Goal: Transaction & Acquisition: Purchase product/service

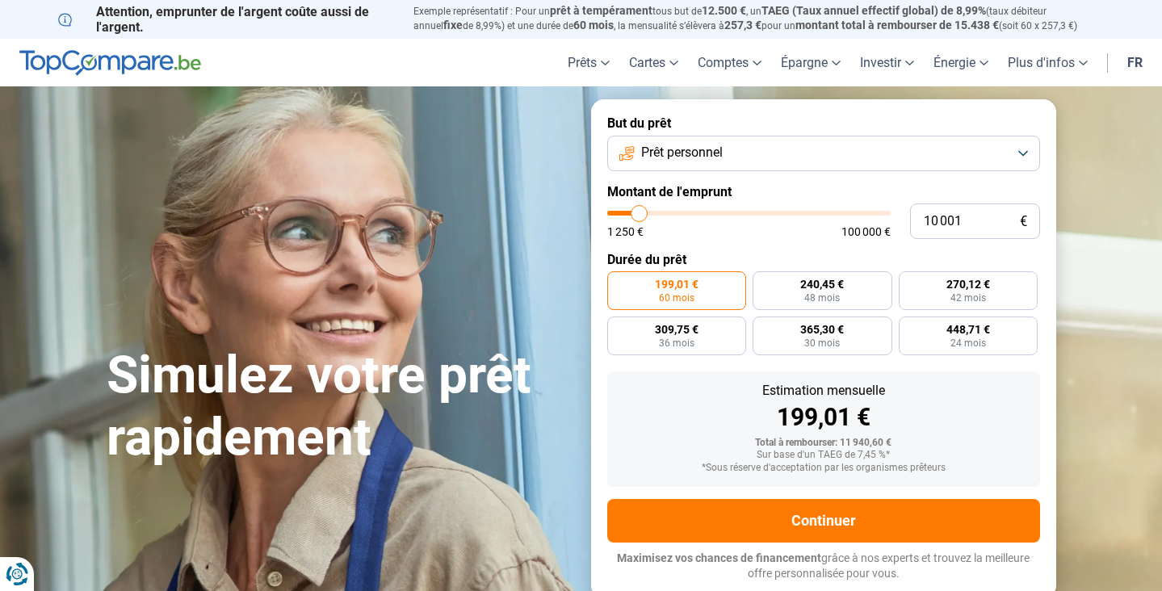
click at [775, 149] on button "Prêt personnel" at bounding box center [823, 154] width 433 height 36
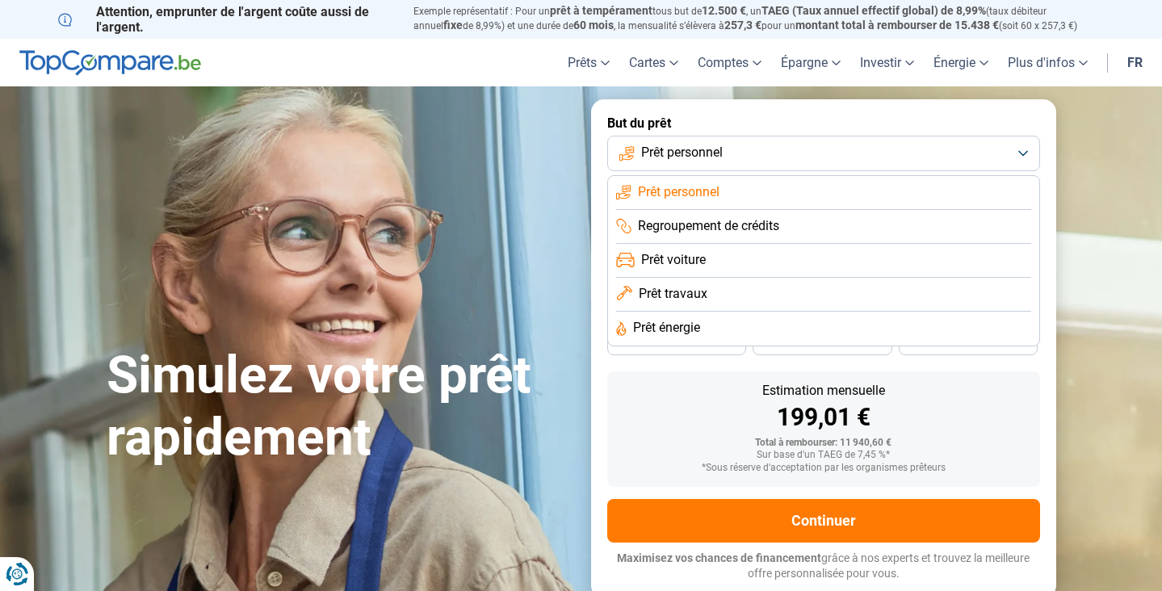
click at [678, 296] on span "Prêt travaux" at bounding box center [673, 294] width 69 height 18
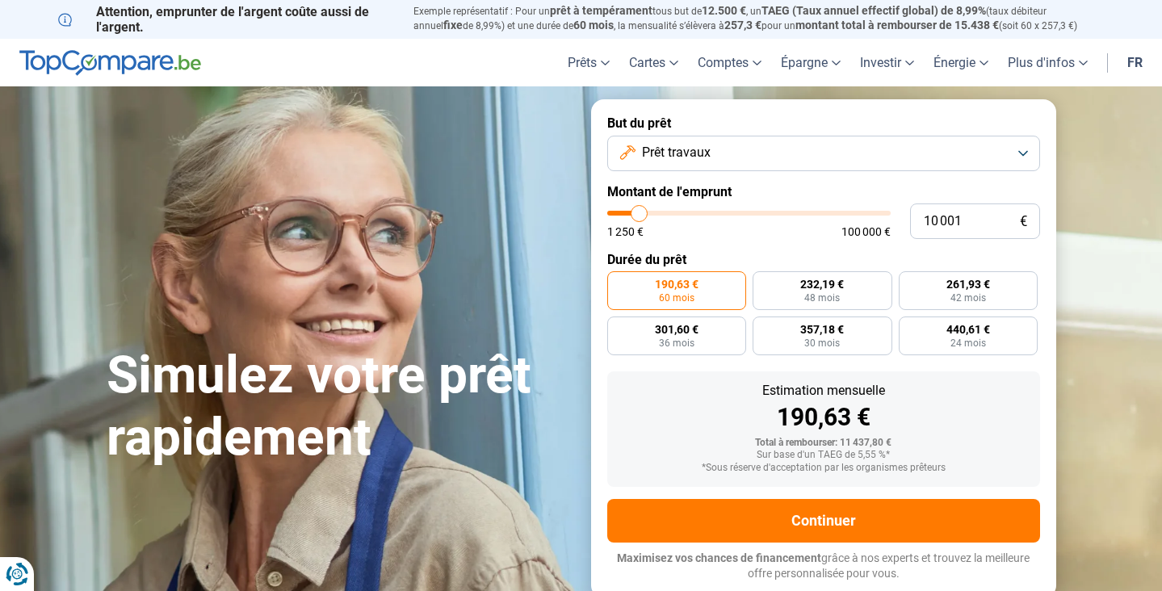
type input "11 000"
type input "11000"
type input "11 500"
type input "11500"
type input "13 250"
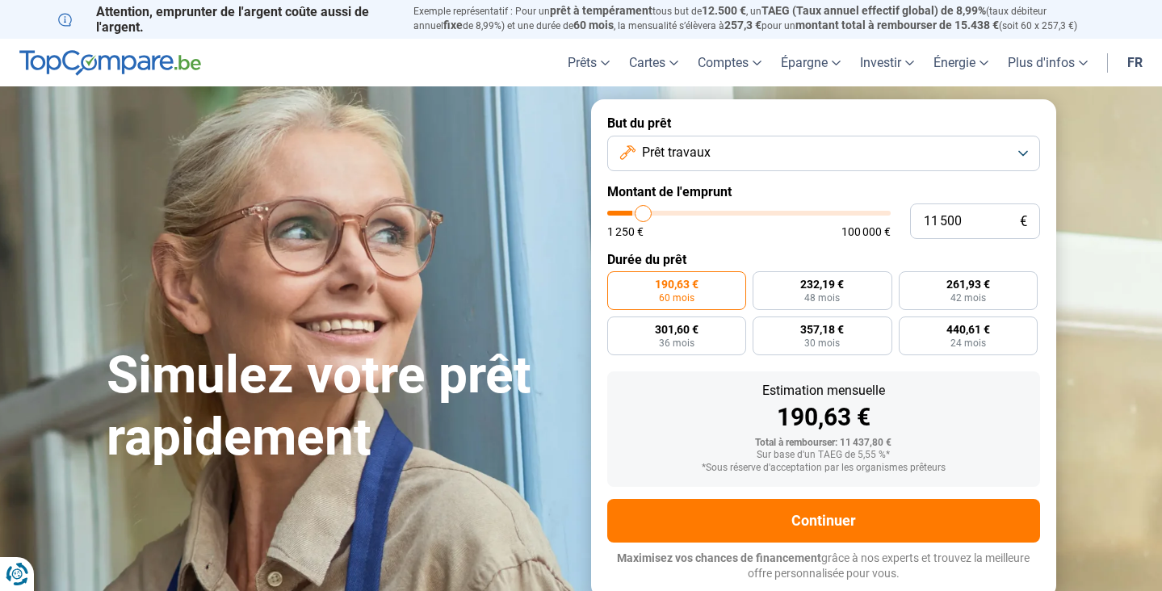
type input "13250"
type input "16 250"
type input "16250"
type input "20 250"
type input "20250"
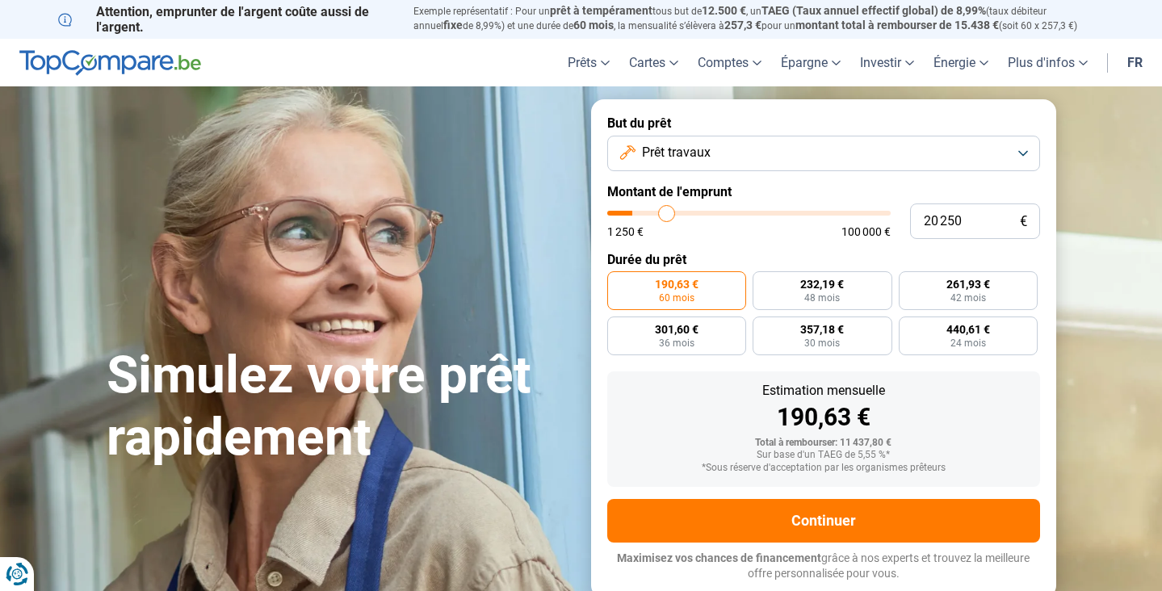
type input "23 750"
type input "23750"
type input "26 250"
type input "26250"
type input "27 750"
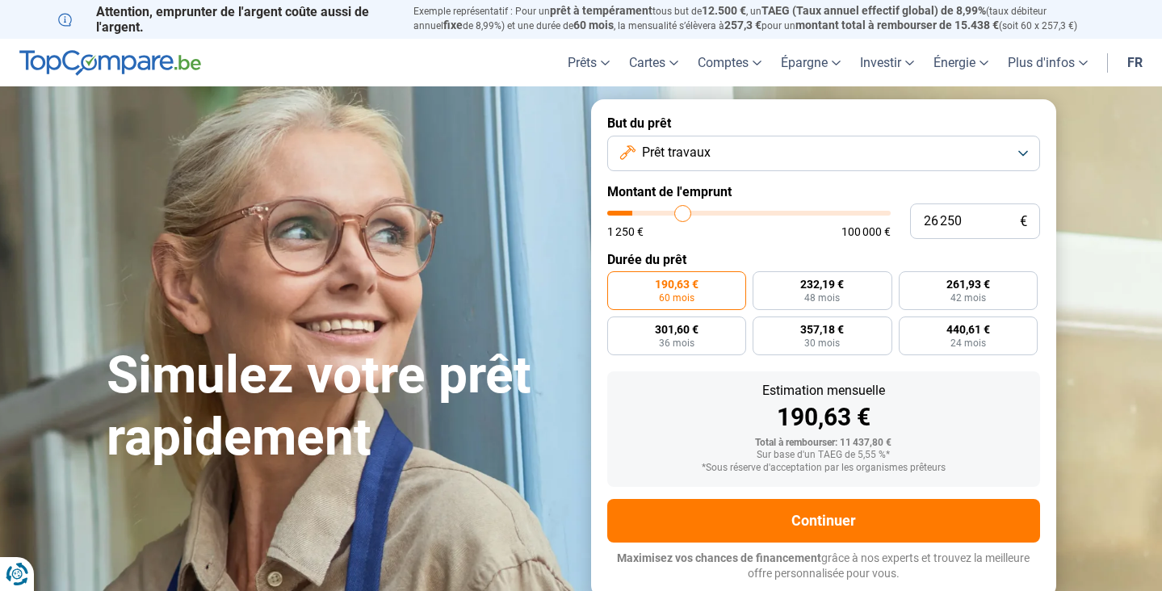
type input "27750"
type input "29 000"
type input "29000"
type input "29 250"
type input "29250"
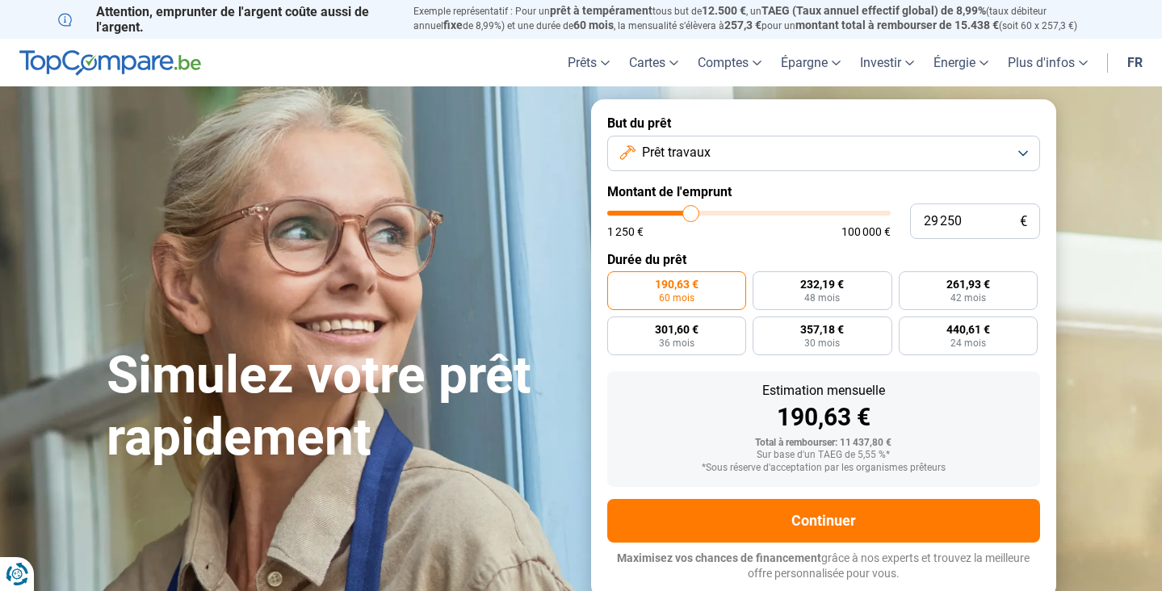
type input "29 500"
type input "29500"
type input "29 750"
type input "29750"
type input "30 250"
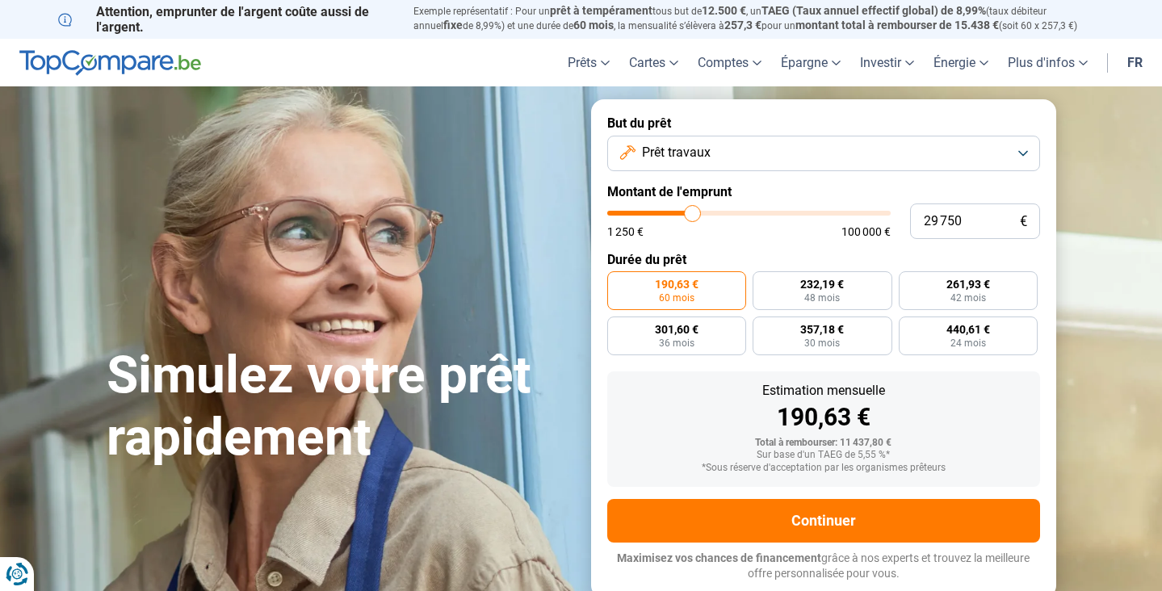
type input "30250"
type input "30 500"
type input "30500"
type input "30 750"
type input "30750"
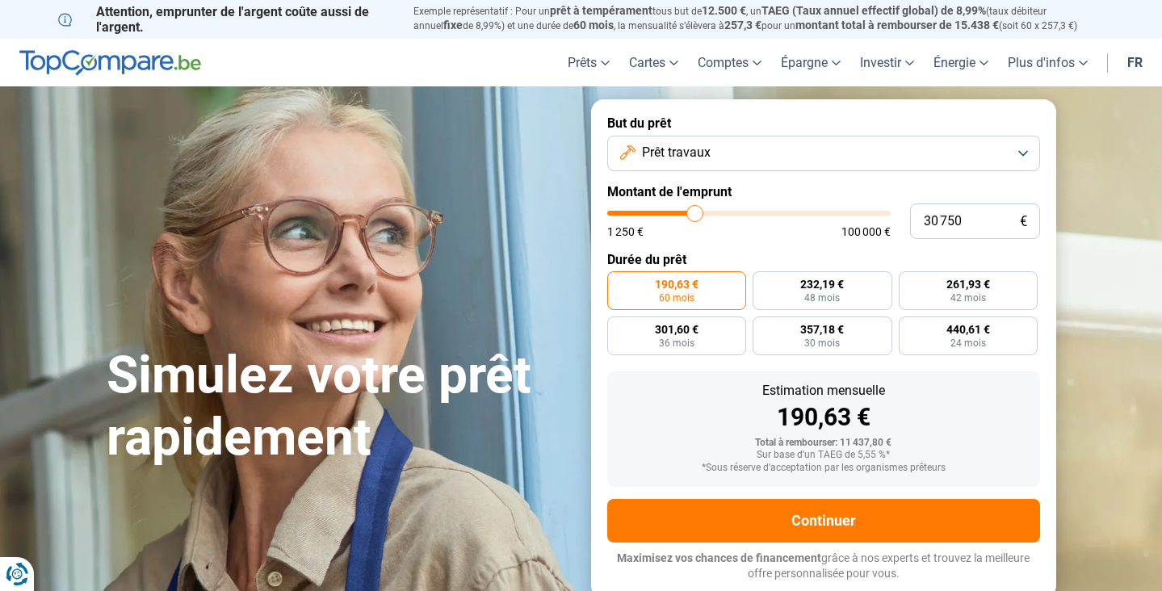
type input "31 000"
type input "31000"
type input "31 250"
type input "31250"
type input "31 750"
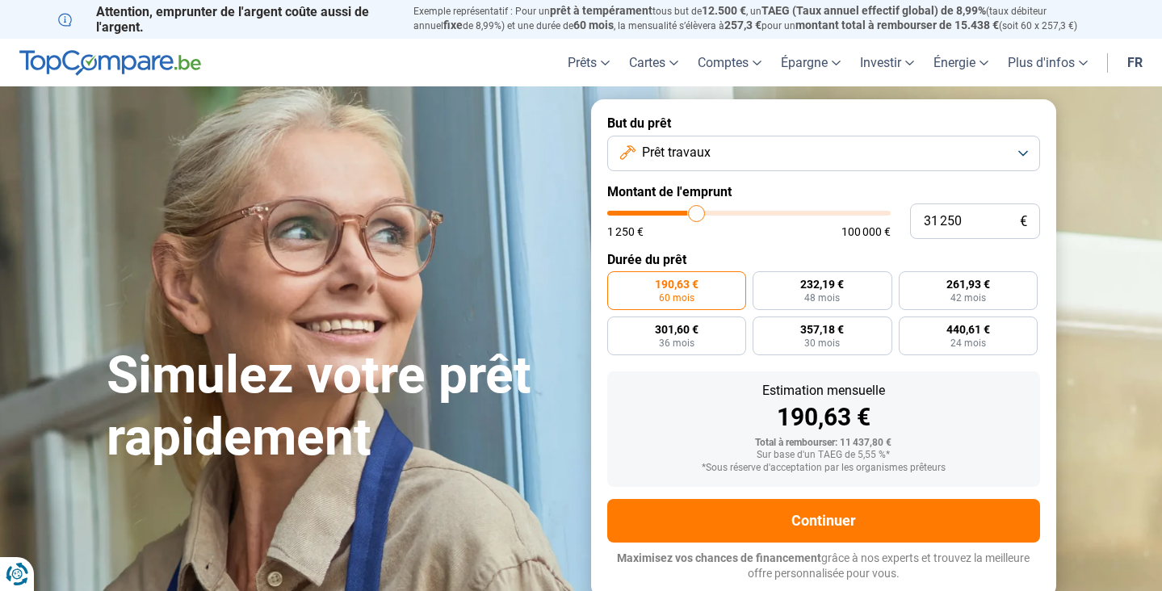
type input "31750"
type input "32 250"
type input "32250"
type input "32 750"
type input "32750"
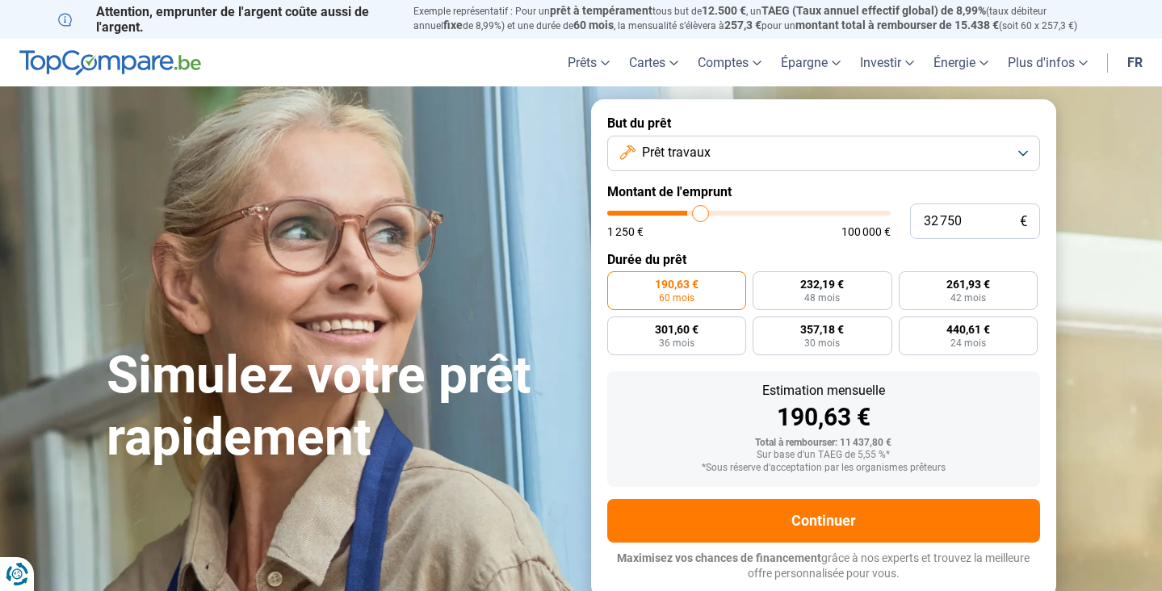
type input "33 500"
type input "33500"
type input "34 250"
type input "34250"
type input "35 250"
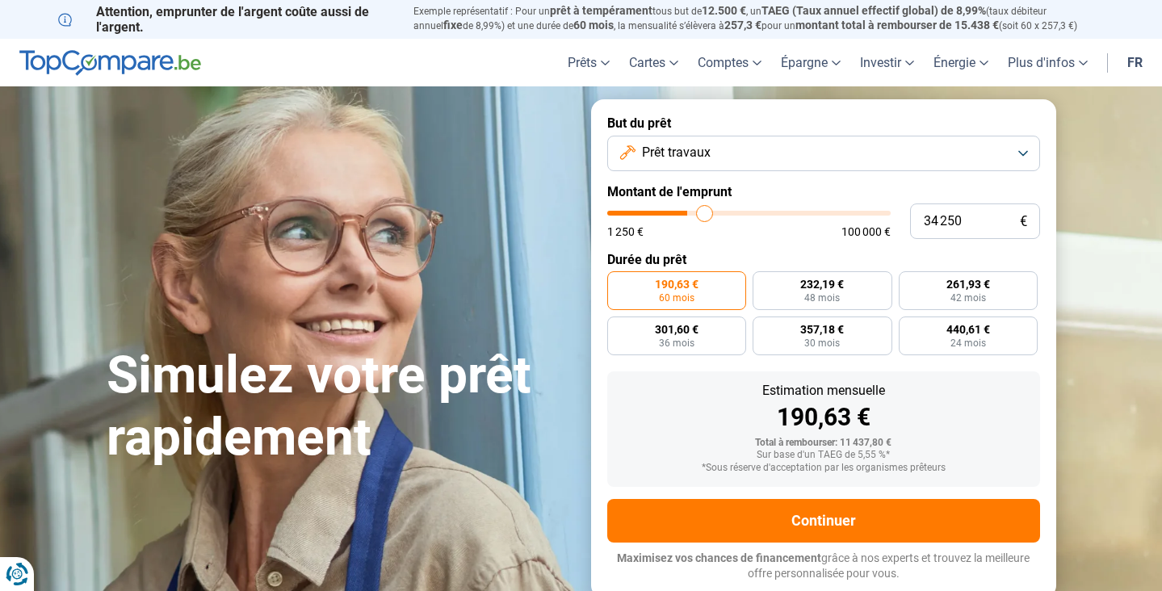
type input "35250"
type input "36 250"
type input "36250"
type input "37 000"
type input "37000"
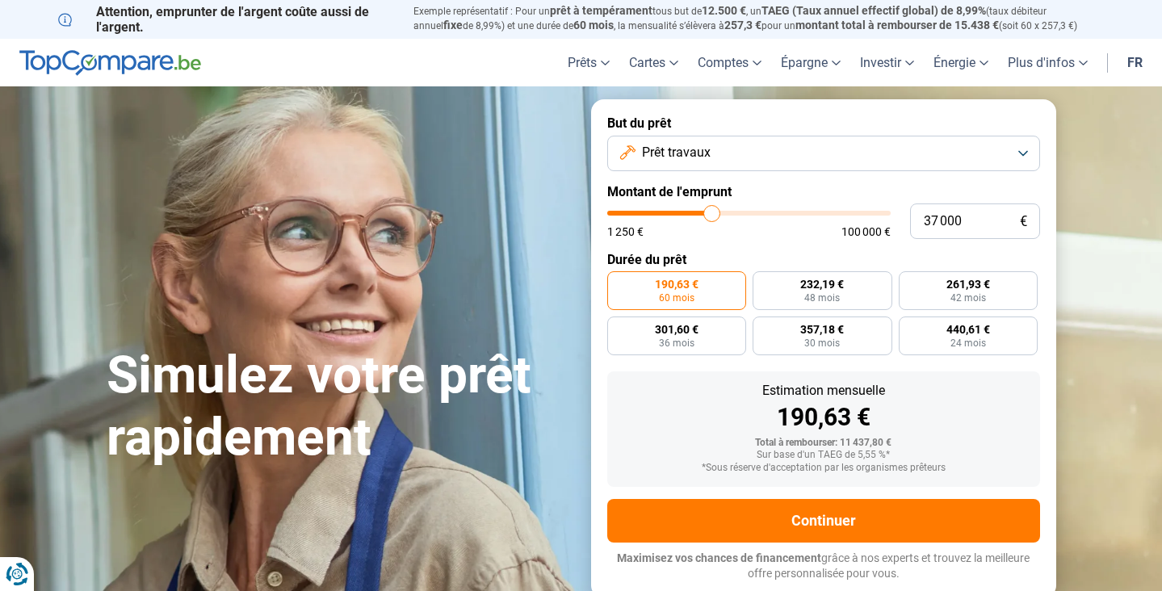
type input "38 000"
type input "38000"
type input "38 500"
type input "38500"
type input "38 750"
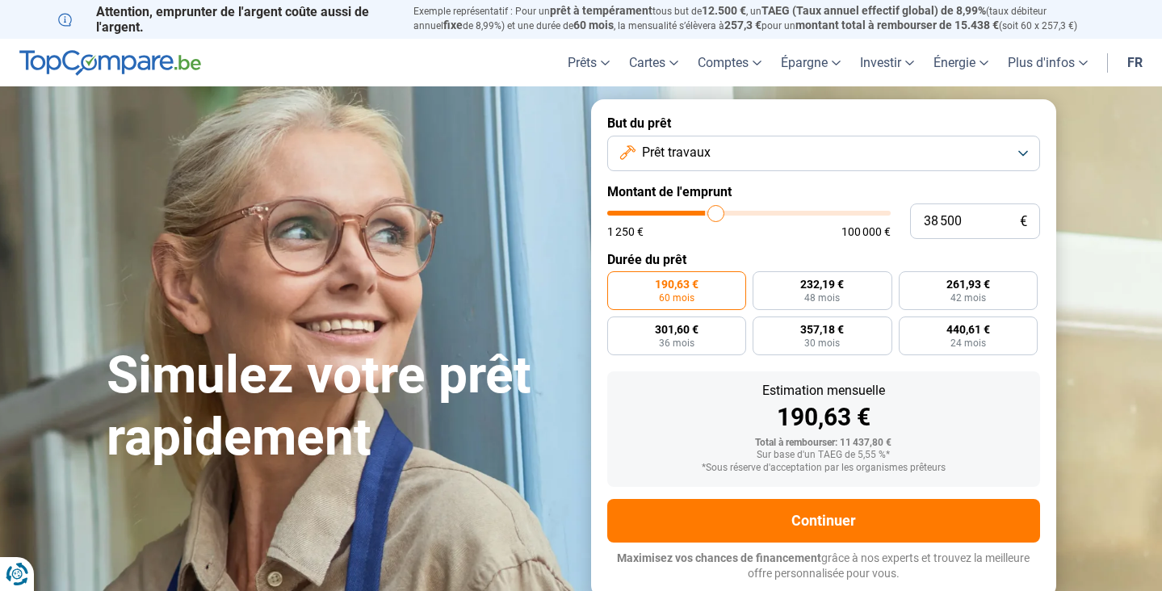
type input "38750"
type input "39 250"
type input "39250"
type input "39 500"
type input "39500"
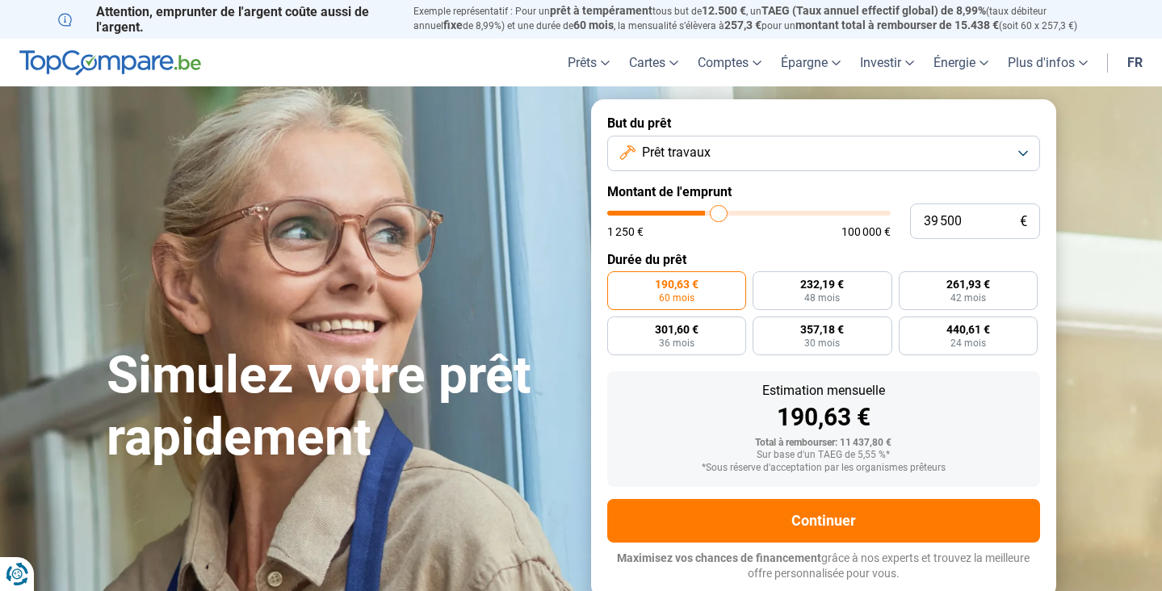
type input "39 750"
type input "39750"
type input "39 500"
type input "39500"
type input "39 250"
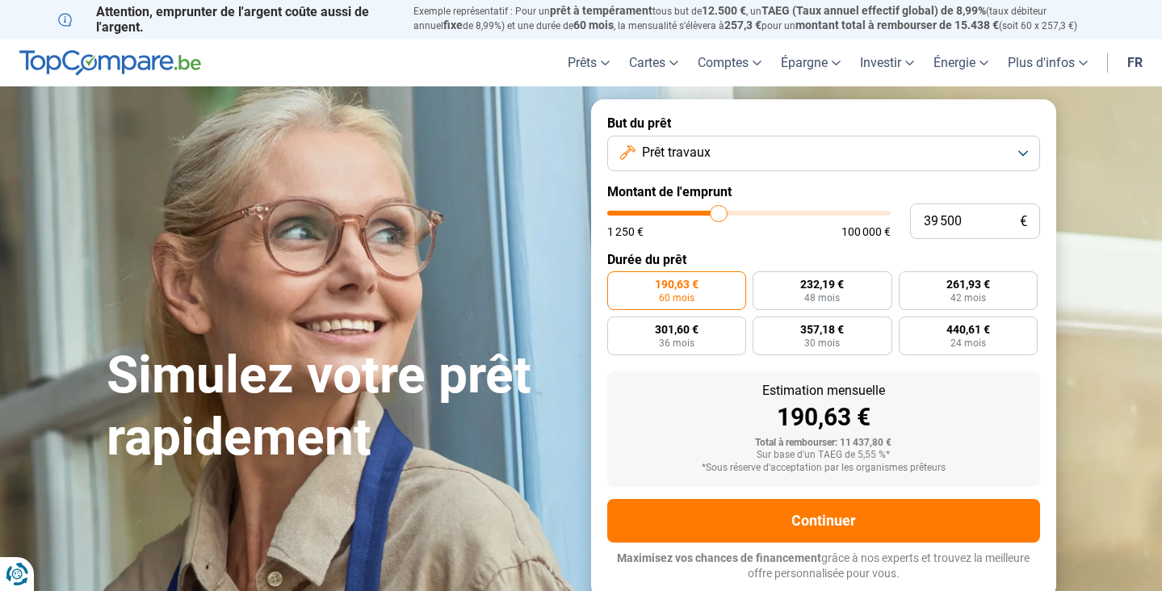
type input "39250"
type input "38 750"
type input "38750"
type input "38 250"
type input "38250"
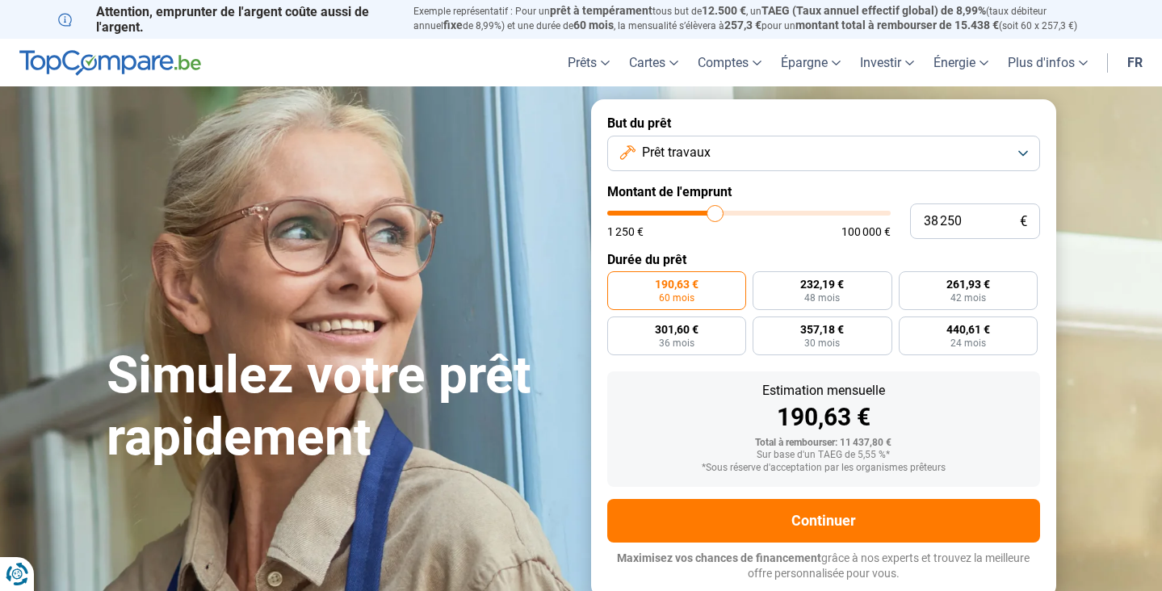
type input "37 750"
type input "37750"
type input "37 250"
type input "37250"
type input "37 000"
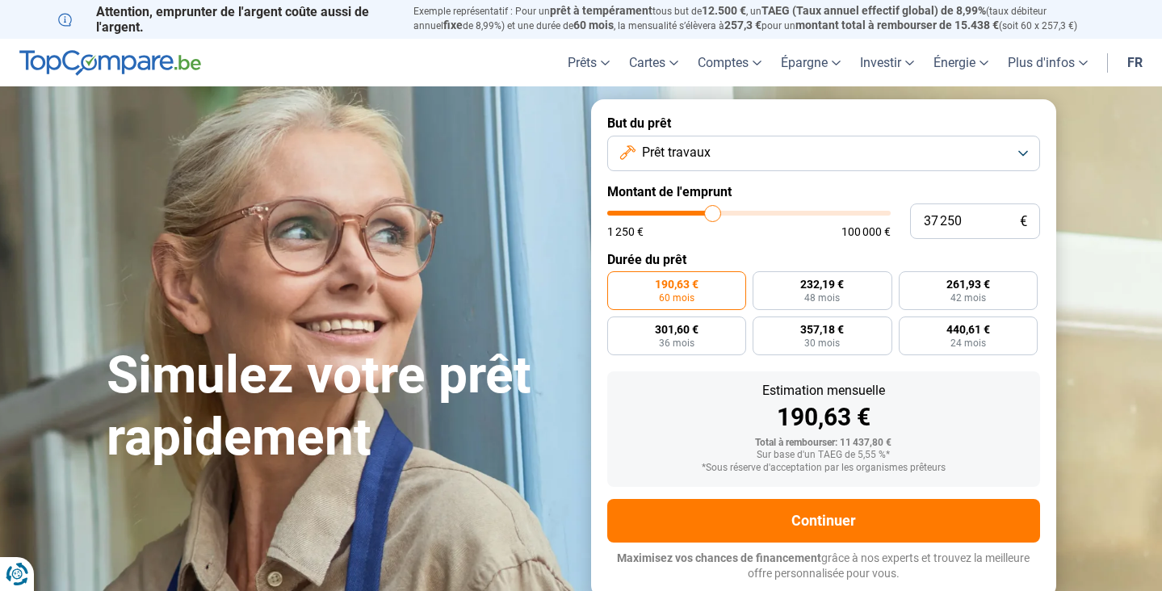
type input "37000"
type input "36 750"
type input "36750"
type input "36 500"
type input "36500"
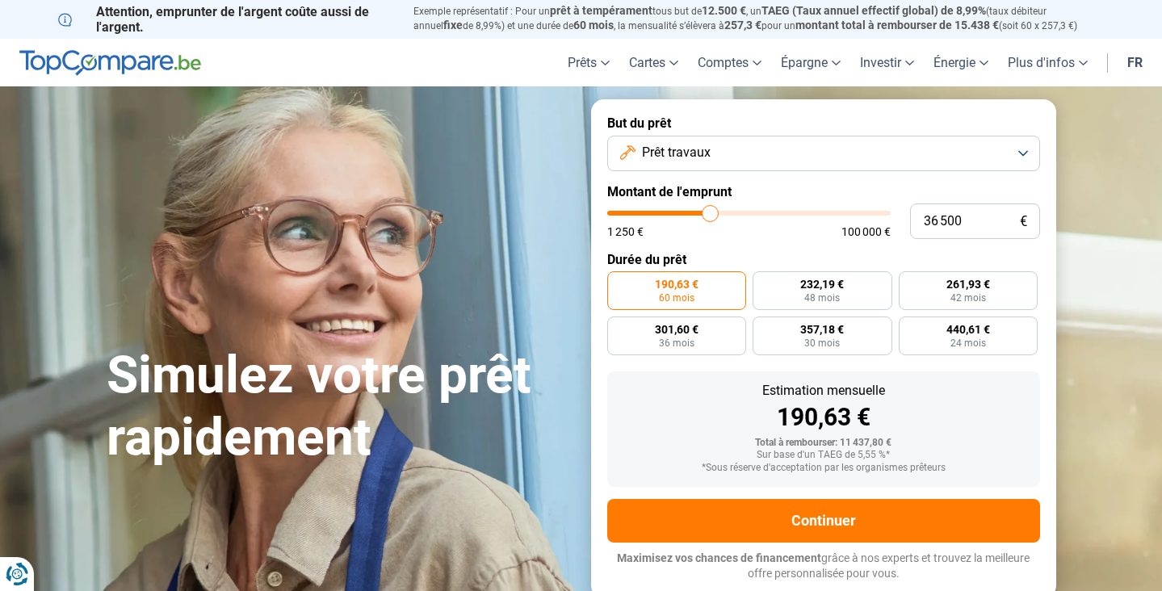
type input "36 250"
type input "36250"
type input "35 750"
type input "35750"
type input "35 500"
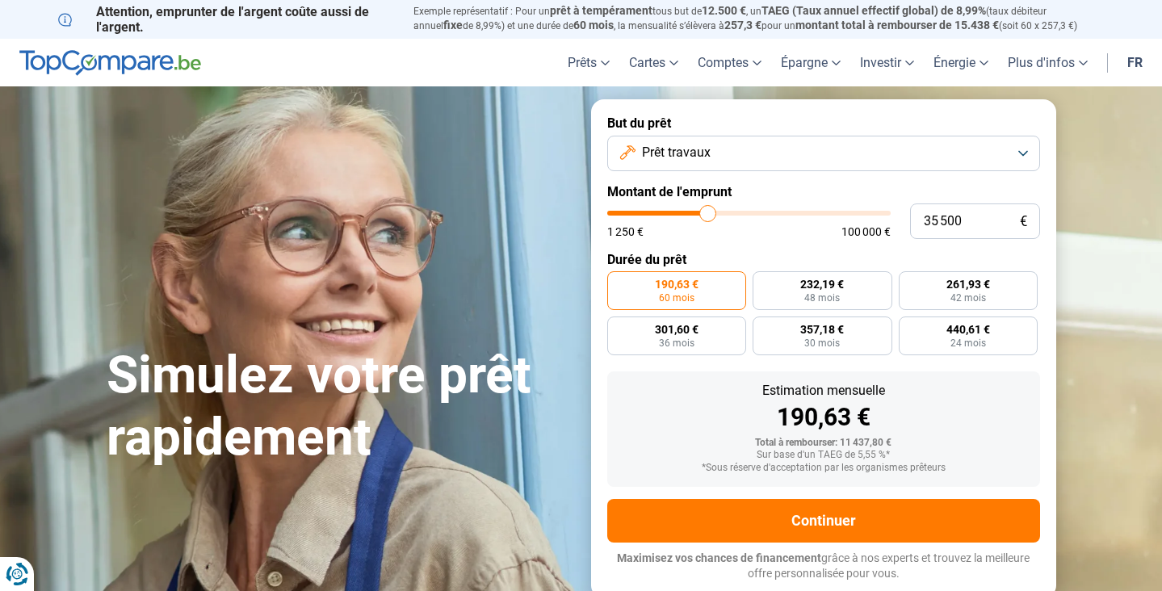
drag, startPoint x: 642, startPoint y: 214, endPoint x: 708, endPoint y: 213, distance: 66.2
type input "35500"
click at [708, 213] on input "range" at bounding box center [748, 213] width 283 height 5
radio input "false"
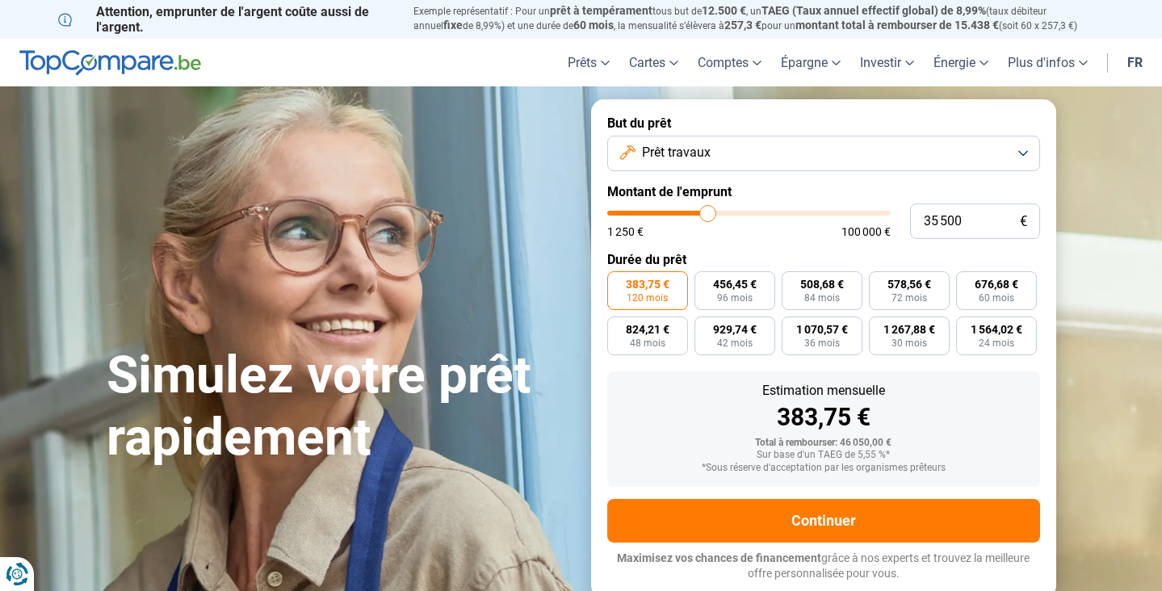
type input "35 250"
type input "35250"
type input "35 000"
type input "35000"
click at [707, 213] on input "range" at bounding box center [748, 213] width 283 height 5
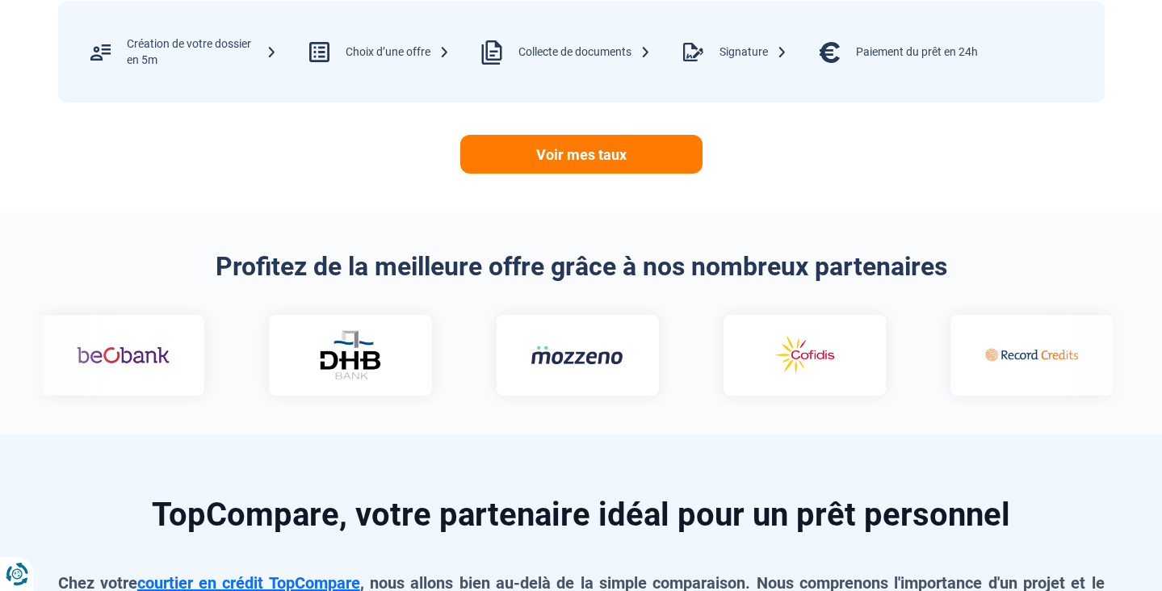
scroll to position [806, 0]
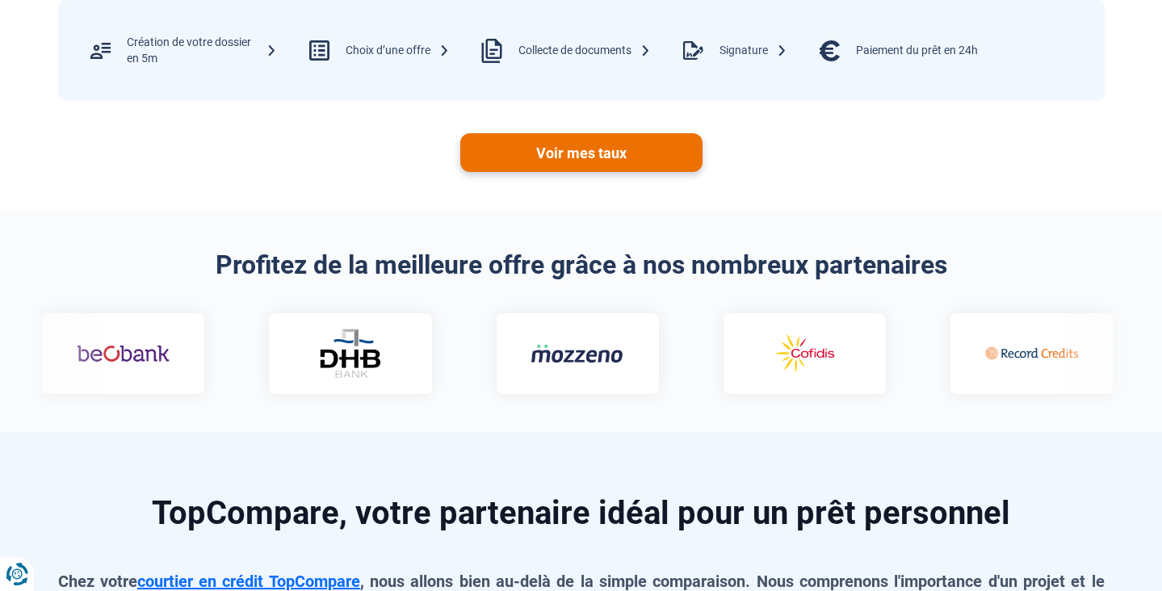
click at [582, 162] on link "Voir mes taux" at bounding box center [581, 152] width 242 height 39
